Goal: Check status: Check status

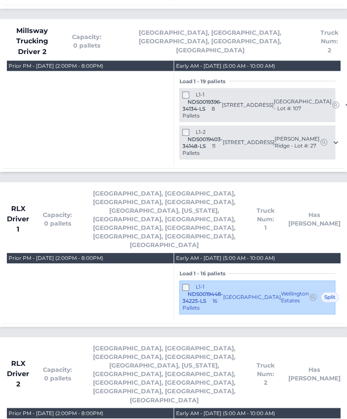
scroll to position [1512, 0]
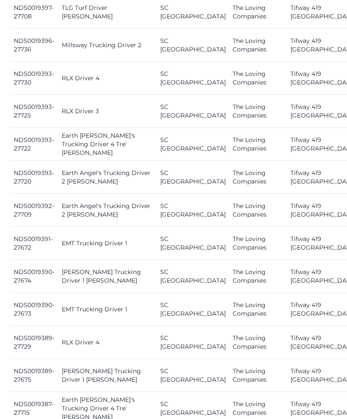
scroll to position [1082, 0]
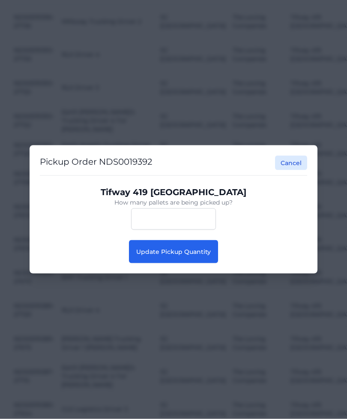
scroll to position [1083, 0]
click at [154, 263] on button "Update Pickup Quantity" at bounding box center [173, 251] width 89 height 23
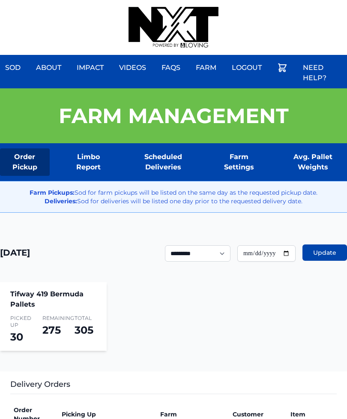
click at [312, 1] on div "Sod About Impact Videos FAQs Need Help? Farm My Account Logout" at bounding box center [173, 27] width 347 height 55
click at [284, 5] on div "Sod About Impact Videos FAQs Need Help? Farm My Account Logout" at bounding box center [173, 27] width 347 height 55
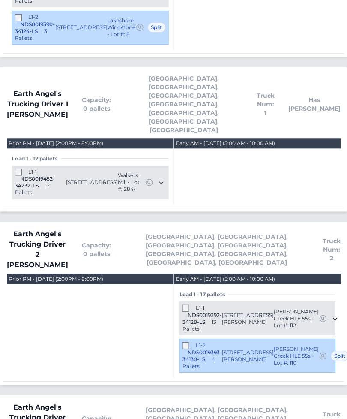
scroll to position [998, 0]
